Goal: Check status: Check status

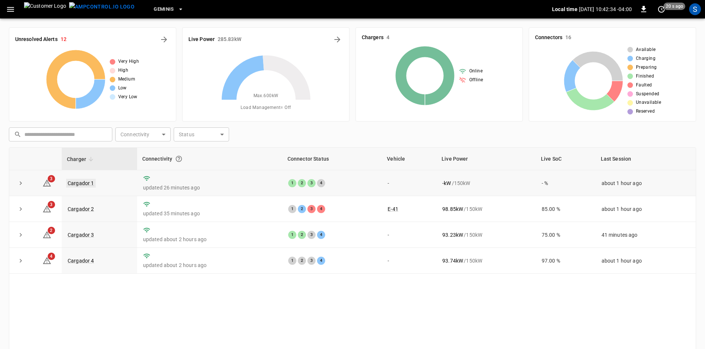
scroll to position [71, 0]
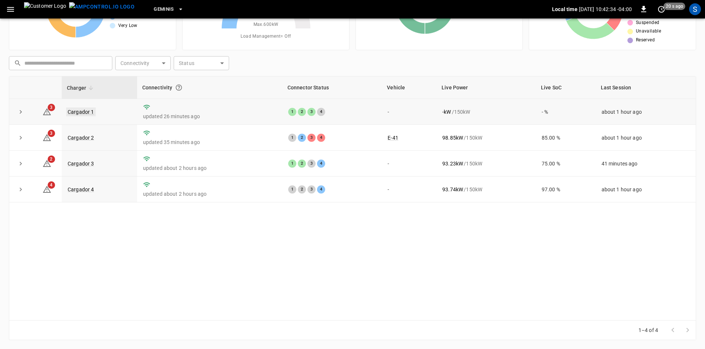
click at [76, 111] on link "Cargador 1" at bounding box center [81, 112] width 30 height 9
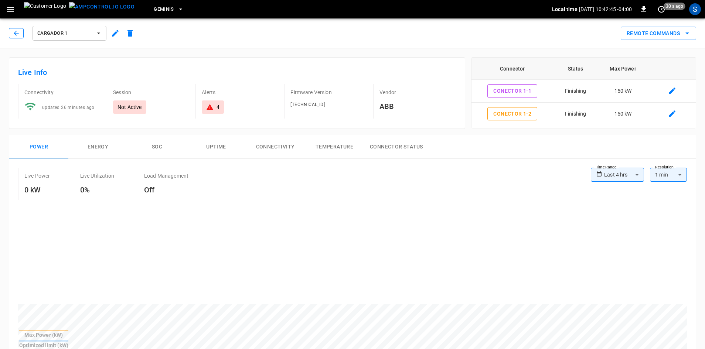
click at [21, 36] on button "button" at bounding box center [16, 33] width 15 height 10
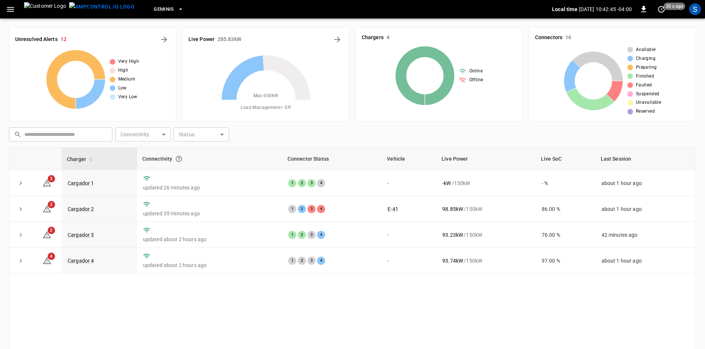
scroll to position [71, 0]
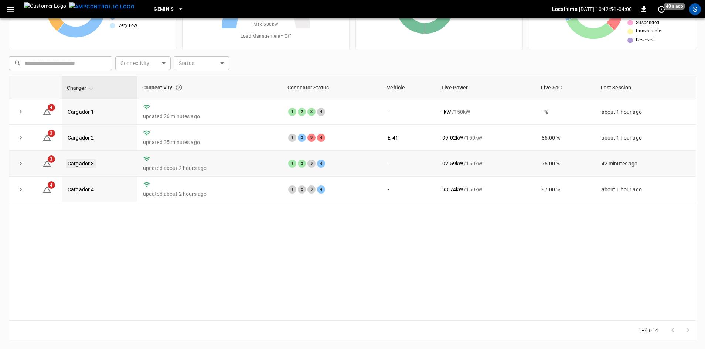
click at [75, 160] on link "Cargador 3" at bounding box center [81, 163] width 30 height 9
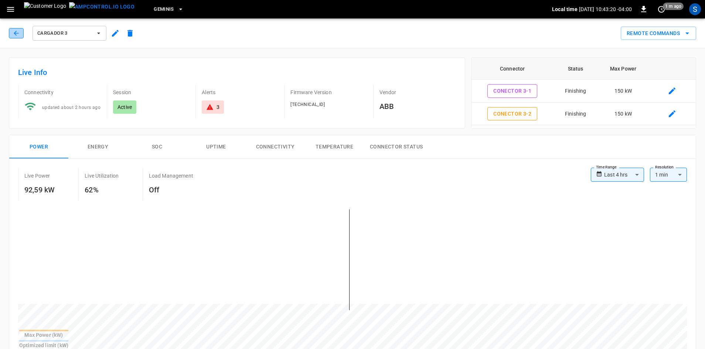
click at [16, 37] on button "button" at bounding box center [16, 33] width 15 height 10
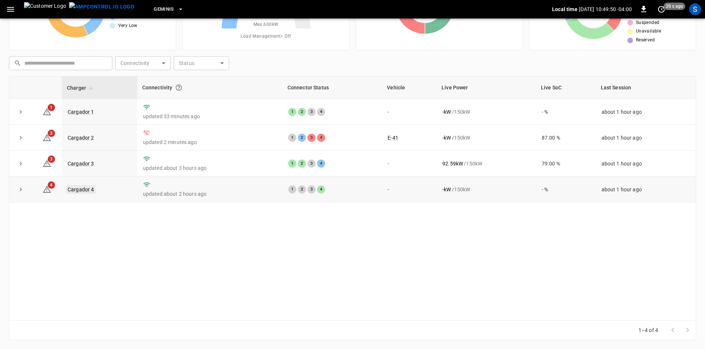
click at [77, 188] on link "Cargador 4" at bounding box center [81, 189] width 30 height 9
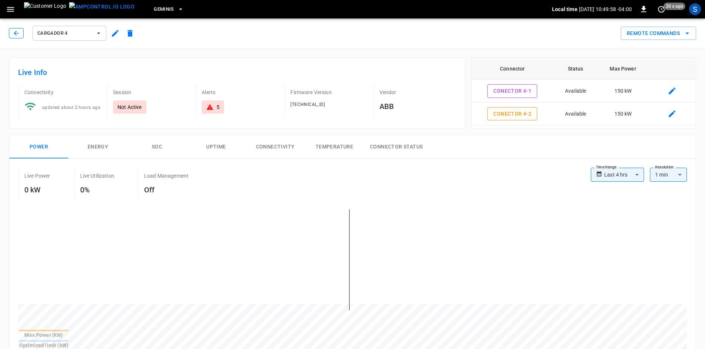
click at [17, 33] on icon "button" at bounding box center [16, 33] width 5 height 5
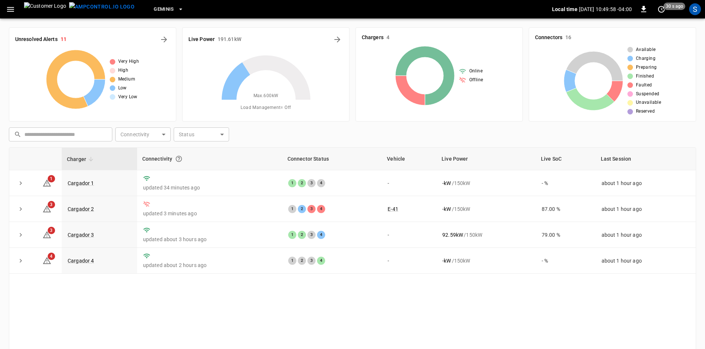
scroll to position [71, 0]
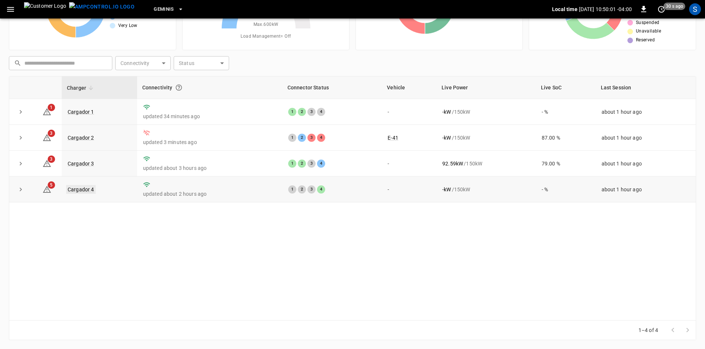
click at [79, 190] on link "Cargador 4" at bounding box center [81, 189] width 30 height 9
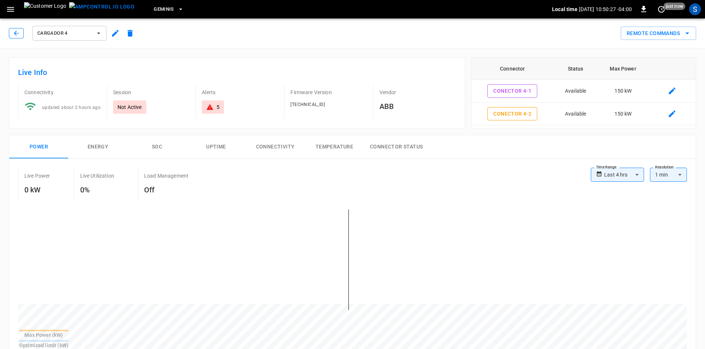
click at [16, 31] on icon "button" at bounding box center [16, 33] width 7 height 7
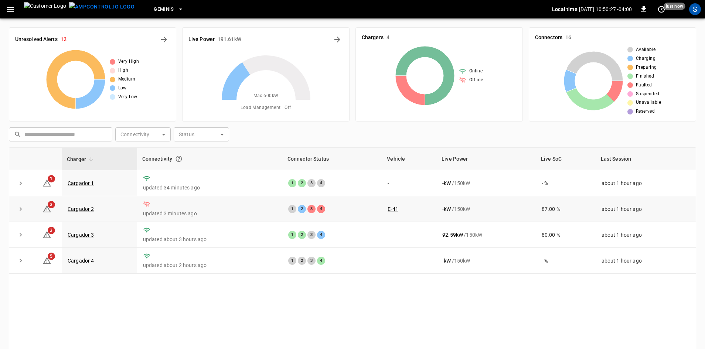
scroll to position [71, 0]
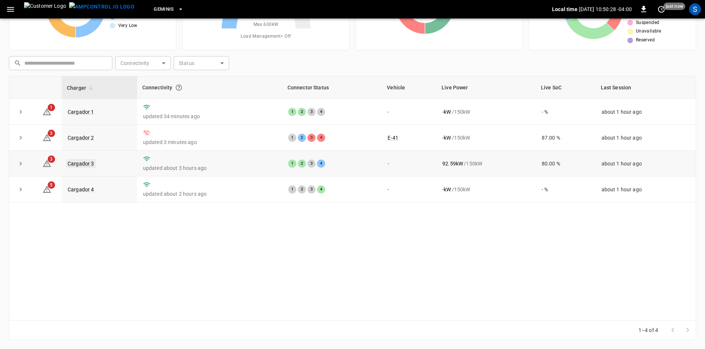
click at [77, 165] on link "Cargador 3" at bounding box center [81, 163] width 30 height 9
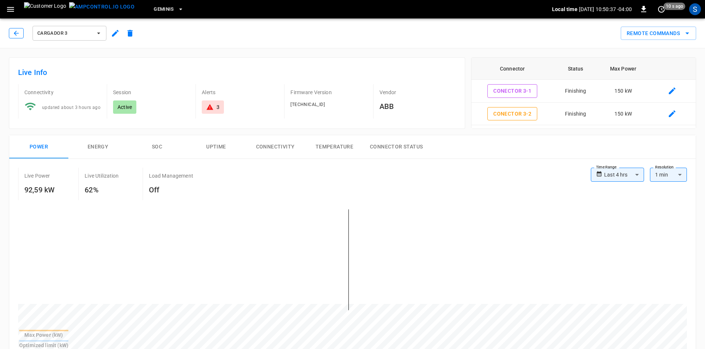
click at [16, 38] on button "button" at bounding box center [16, 33] width 15 height 10
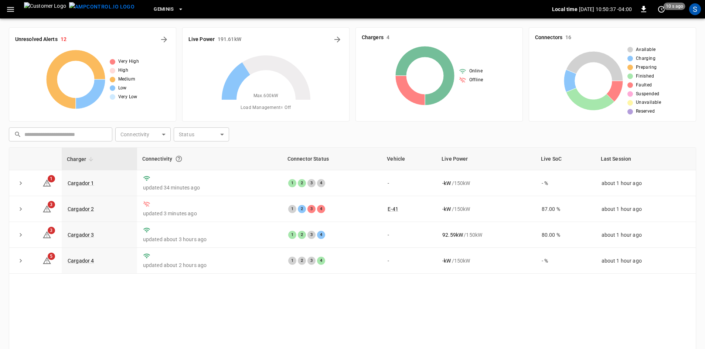
scroll to position [71, 0]
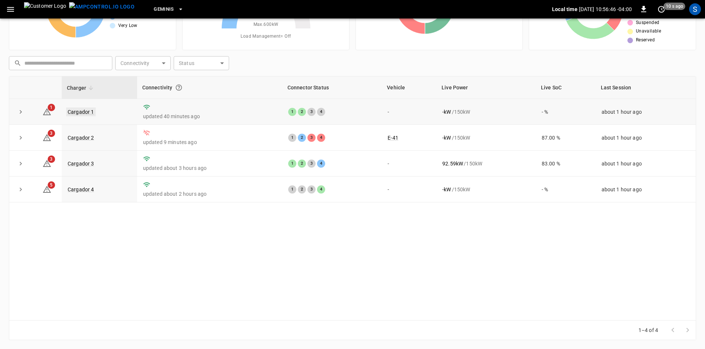
click at [86, 113] on link "Cargador 1" at bounding box center [81, 112] width 30 height 9
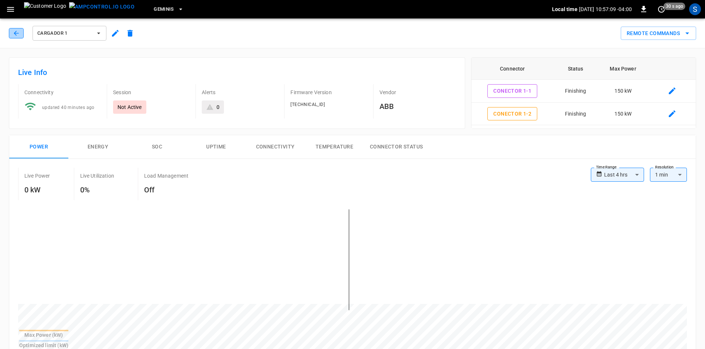
click at [14, 33] on icon "button" at bounding box center [16, 33] width 5 height 5
